Goal: Information Seeking & Learning: Learn about a topic

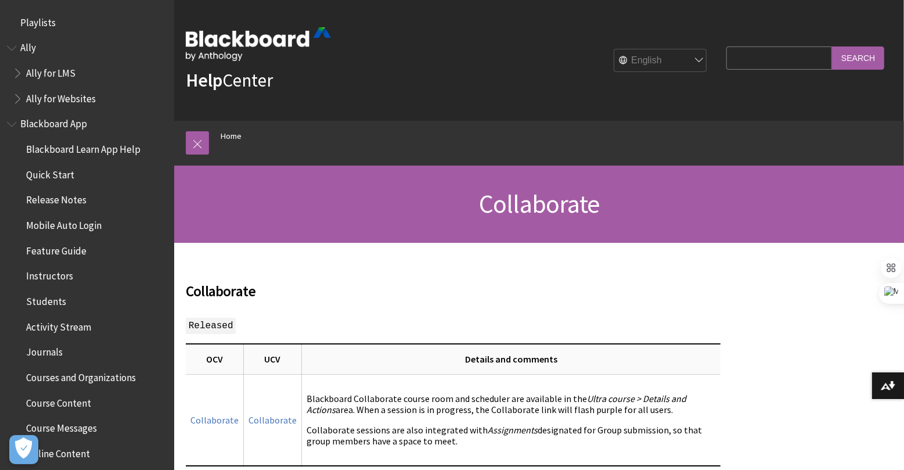
click at [745, 69] on fieldset "Search Query Search" at bounding box center [805, 60] width 172 height 35
click at [755, 62] on input "Search Query" at bounding box center [779, 57] width 106 height 23
type input "collaborate"
click at [832, 46] on input "Search" at bounding box center [858, 57] width 52 height 23
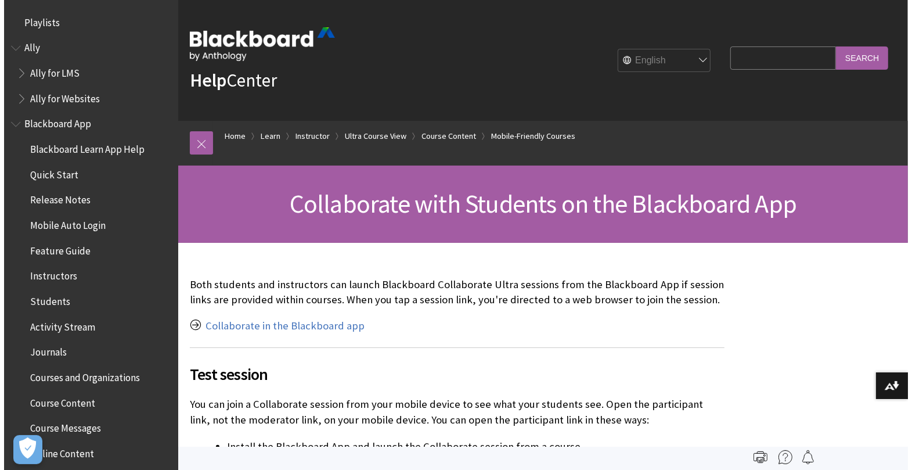
scroll to position [1785, 0]
